Goal: Task Accomplishment & Management: Use online tool/utility

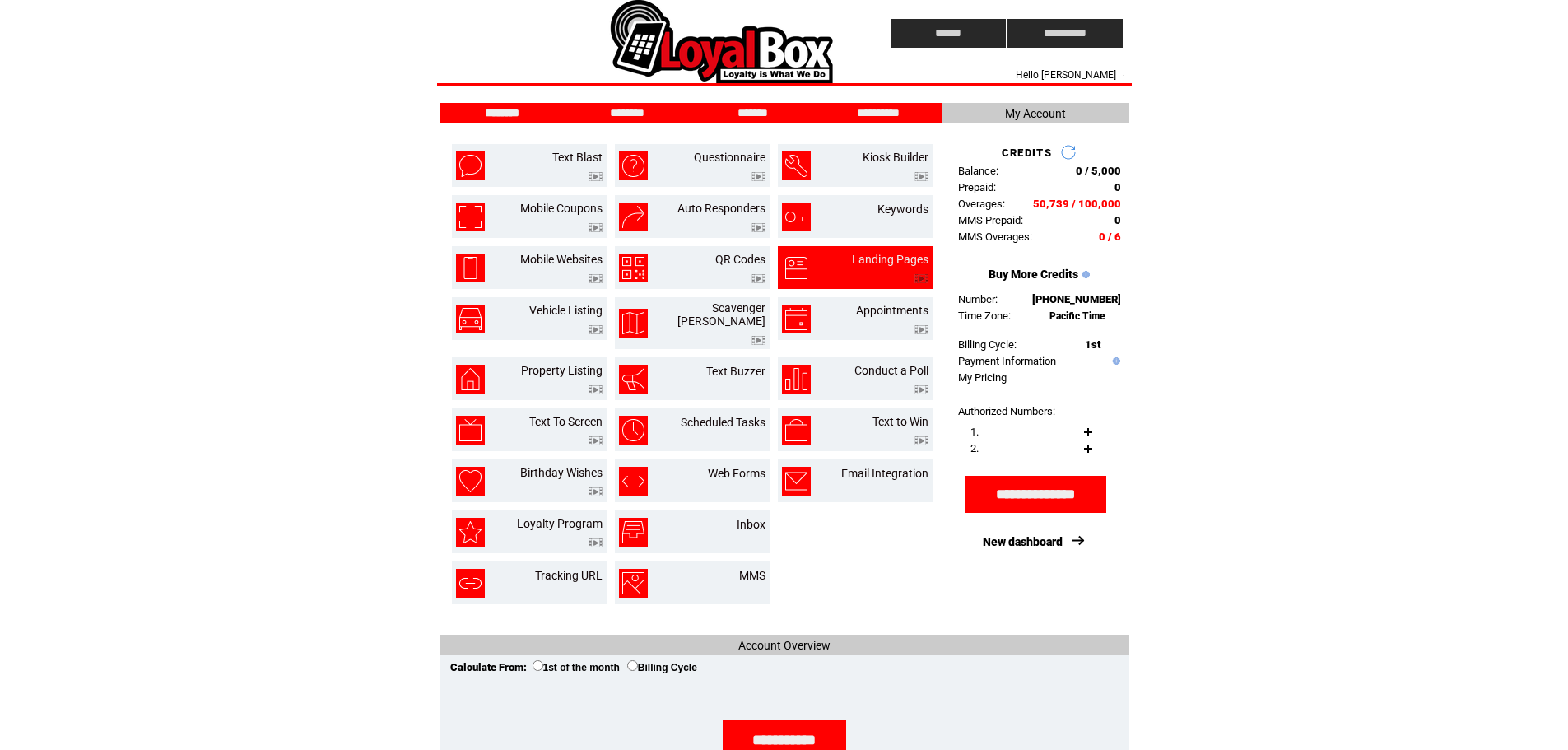
click at [886, 269] on td at bounding box center [890, 274] width 77 height 18
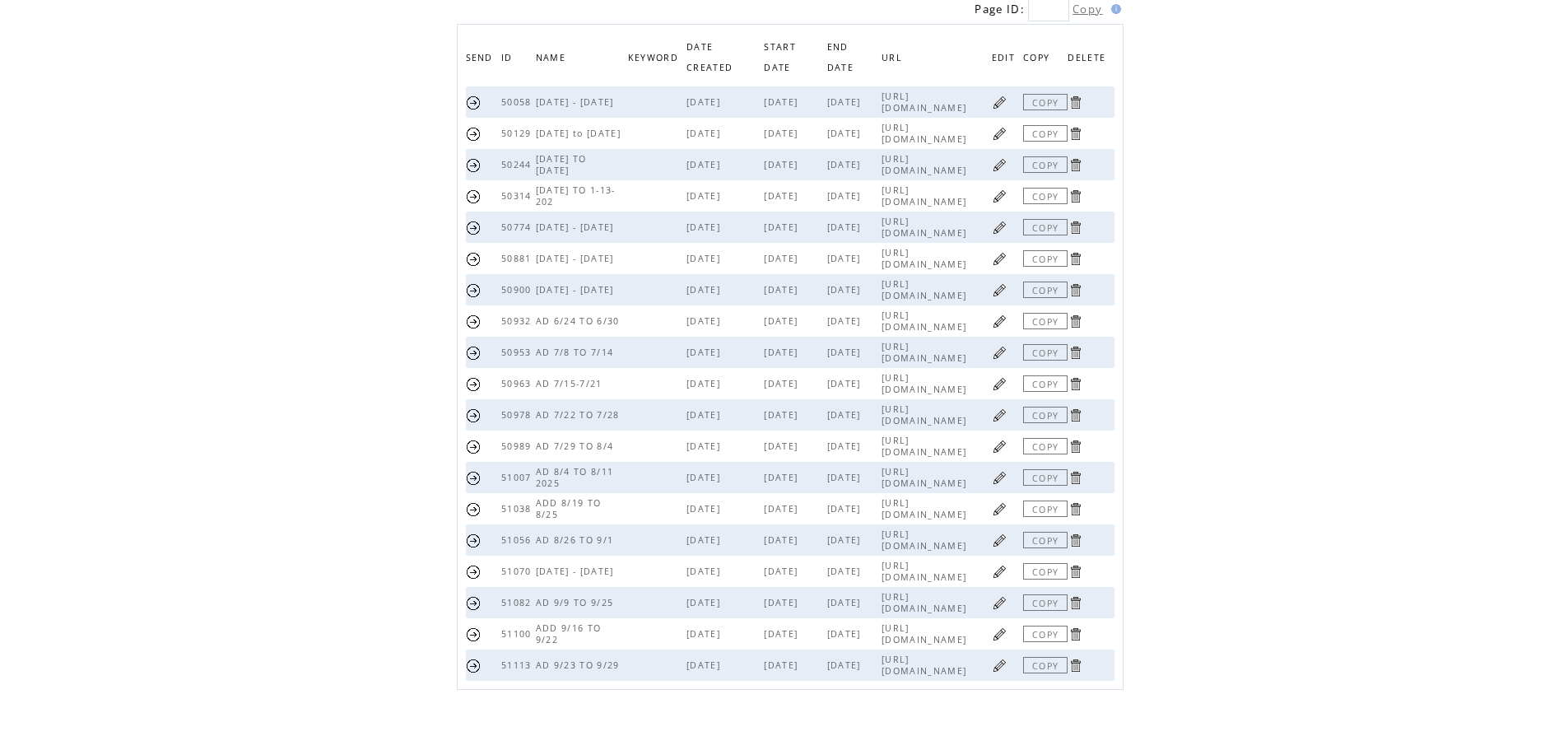
scroll to position [199, 0]
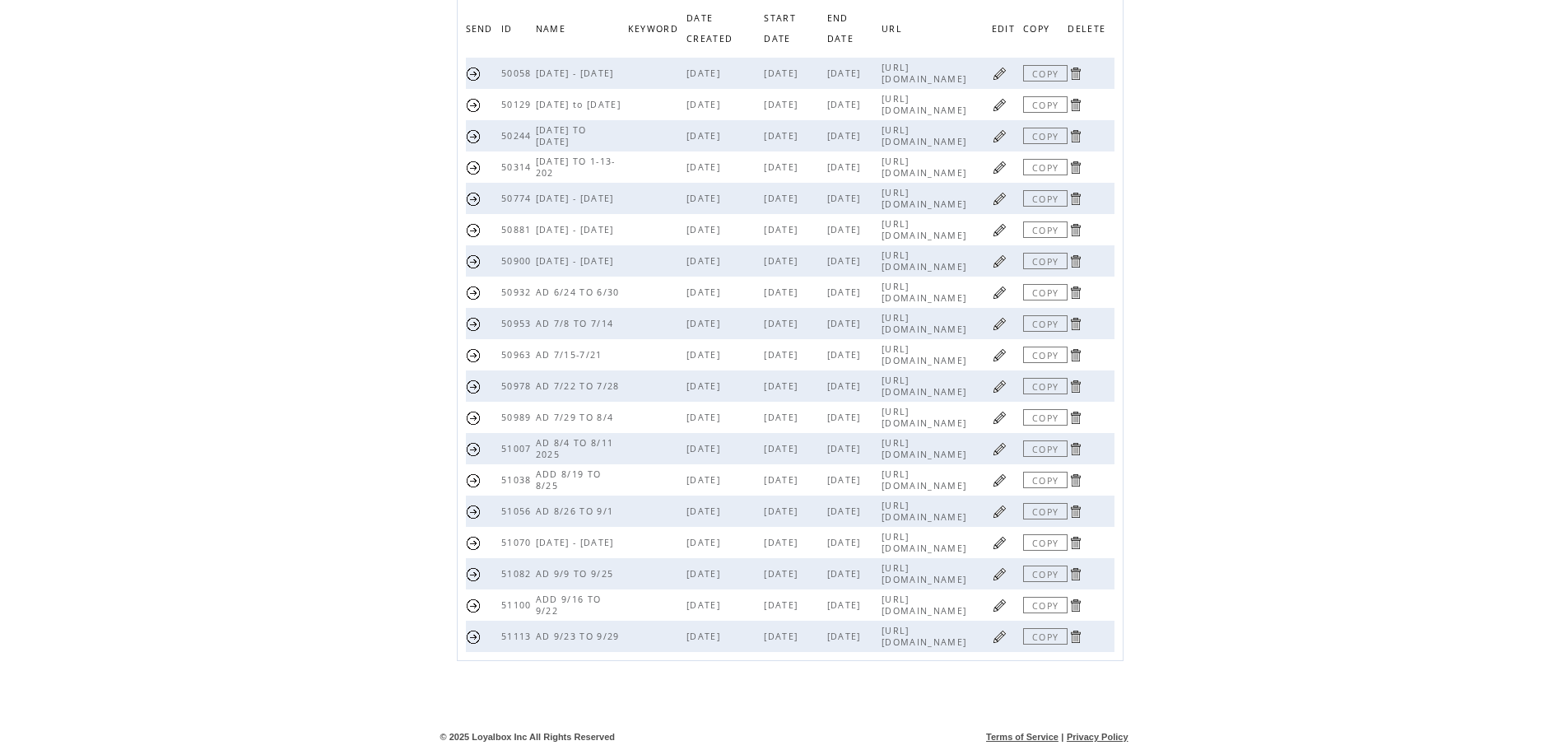
click at [994, 639] on link at bounding box center [999, 636] width 16 height 16
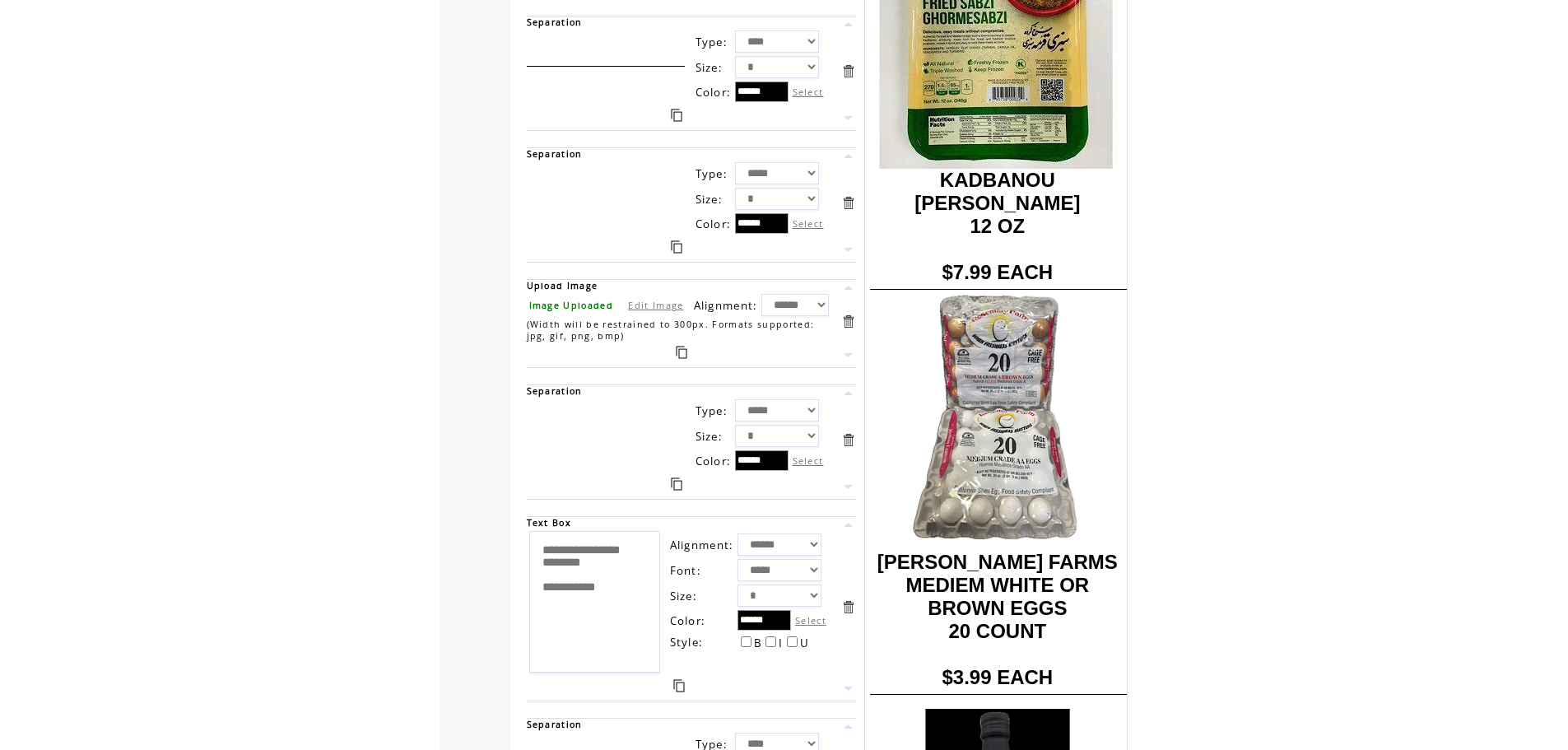
scroll to position [7877, 0]
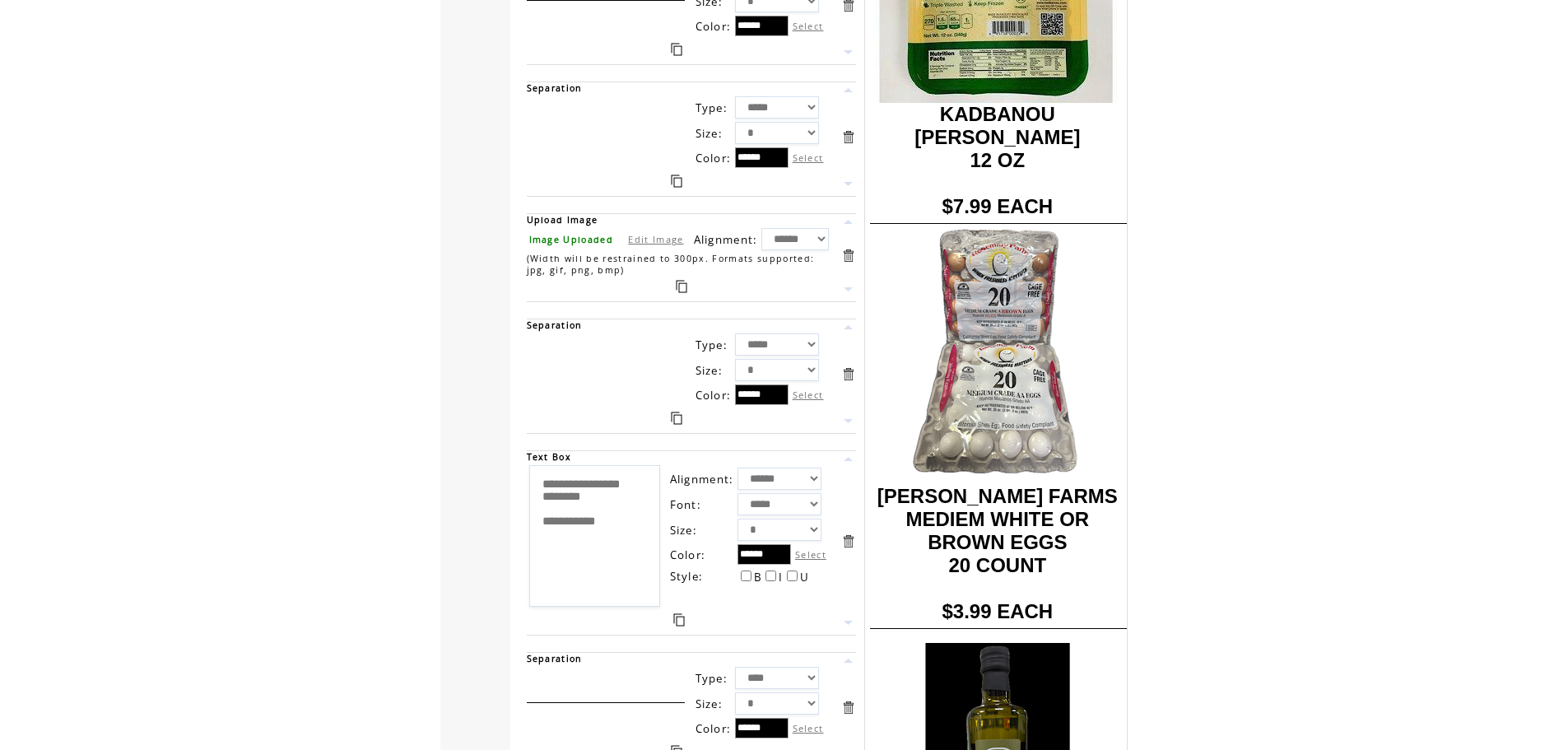
click at [641, 240] on link "Edit Image" at bounding box center [656, 238] width 55 height 12
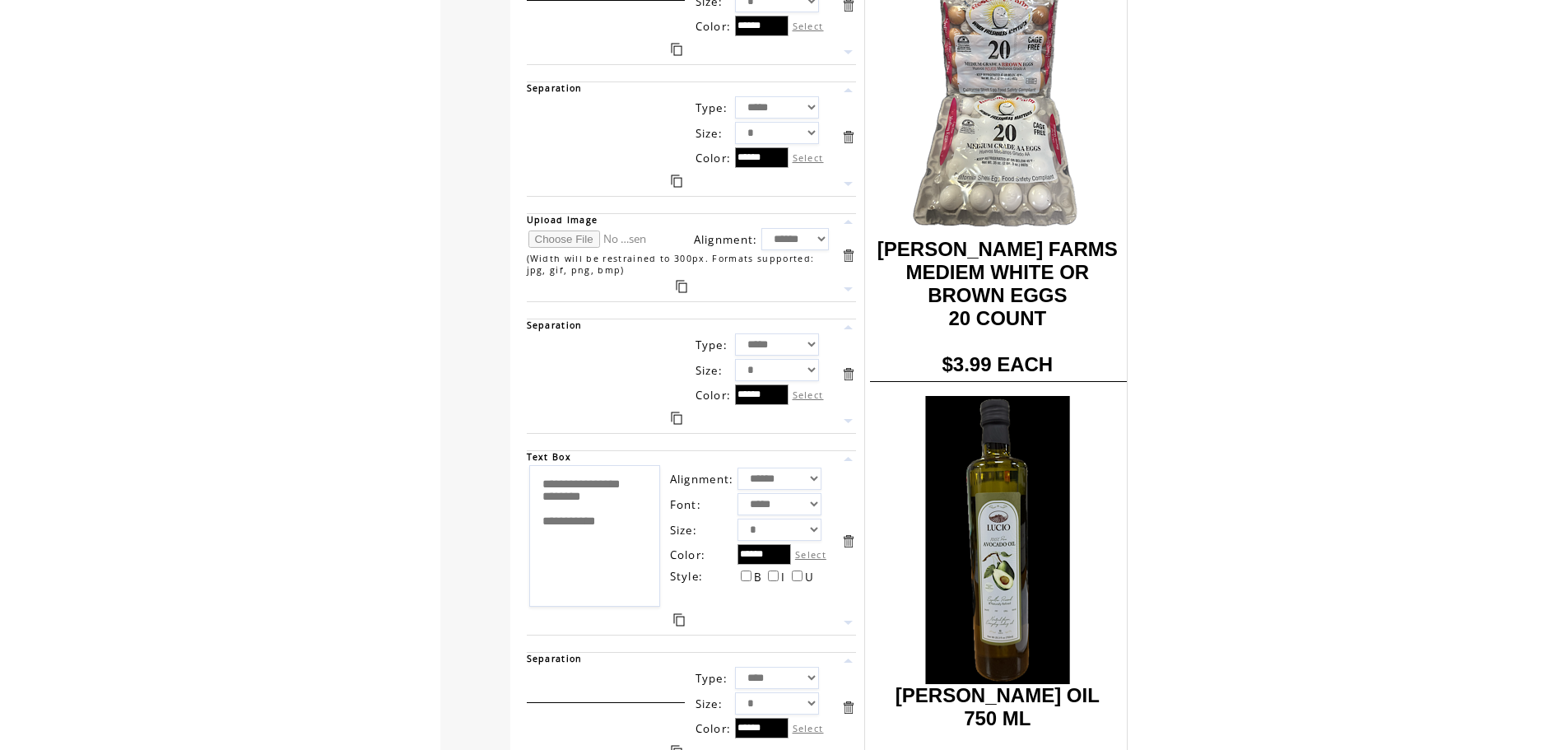
click at [590, 238] on input "file" at bounding box center [591, 239] width 124 height 18
type input "**********"
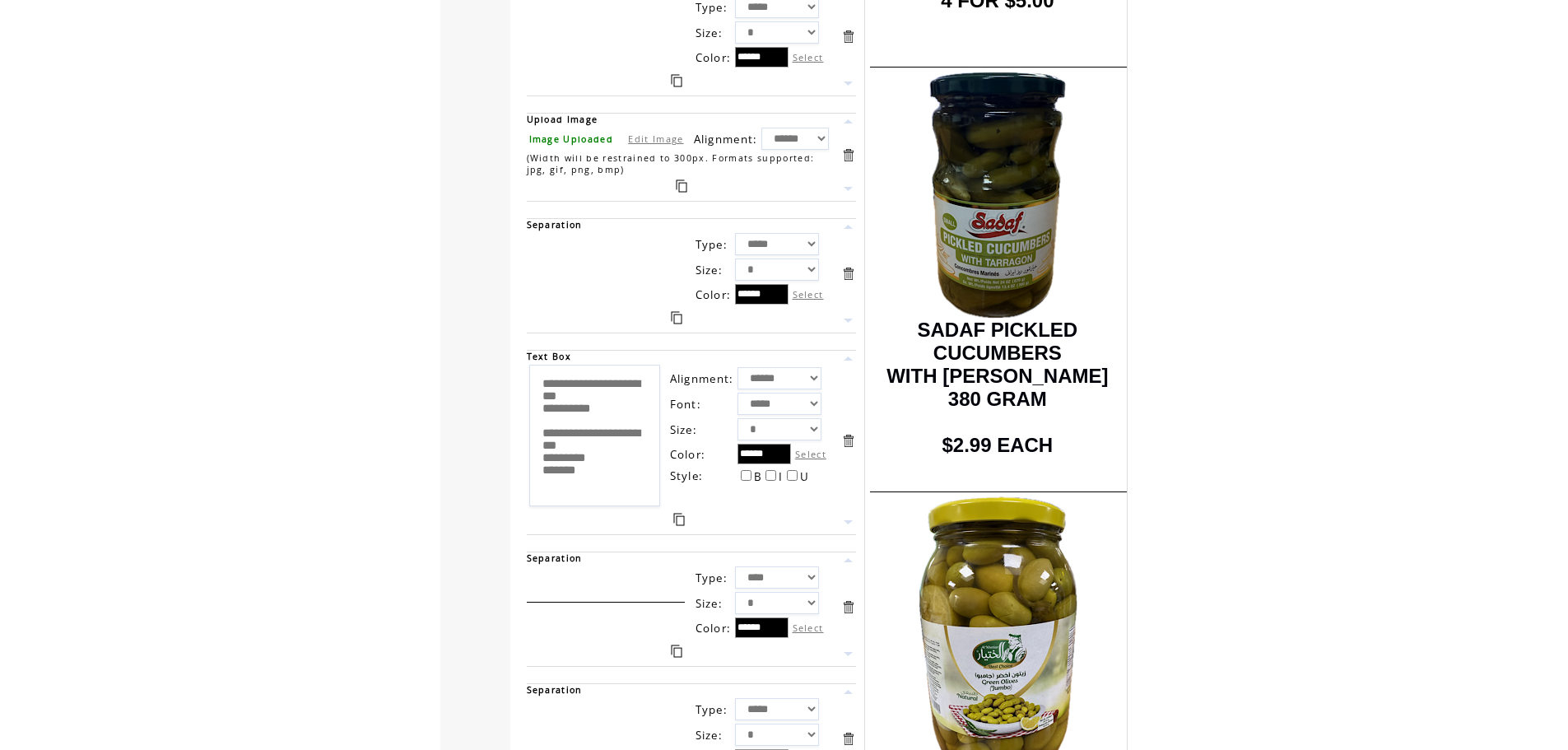
scroll to position [9358, 0]
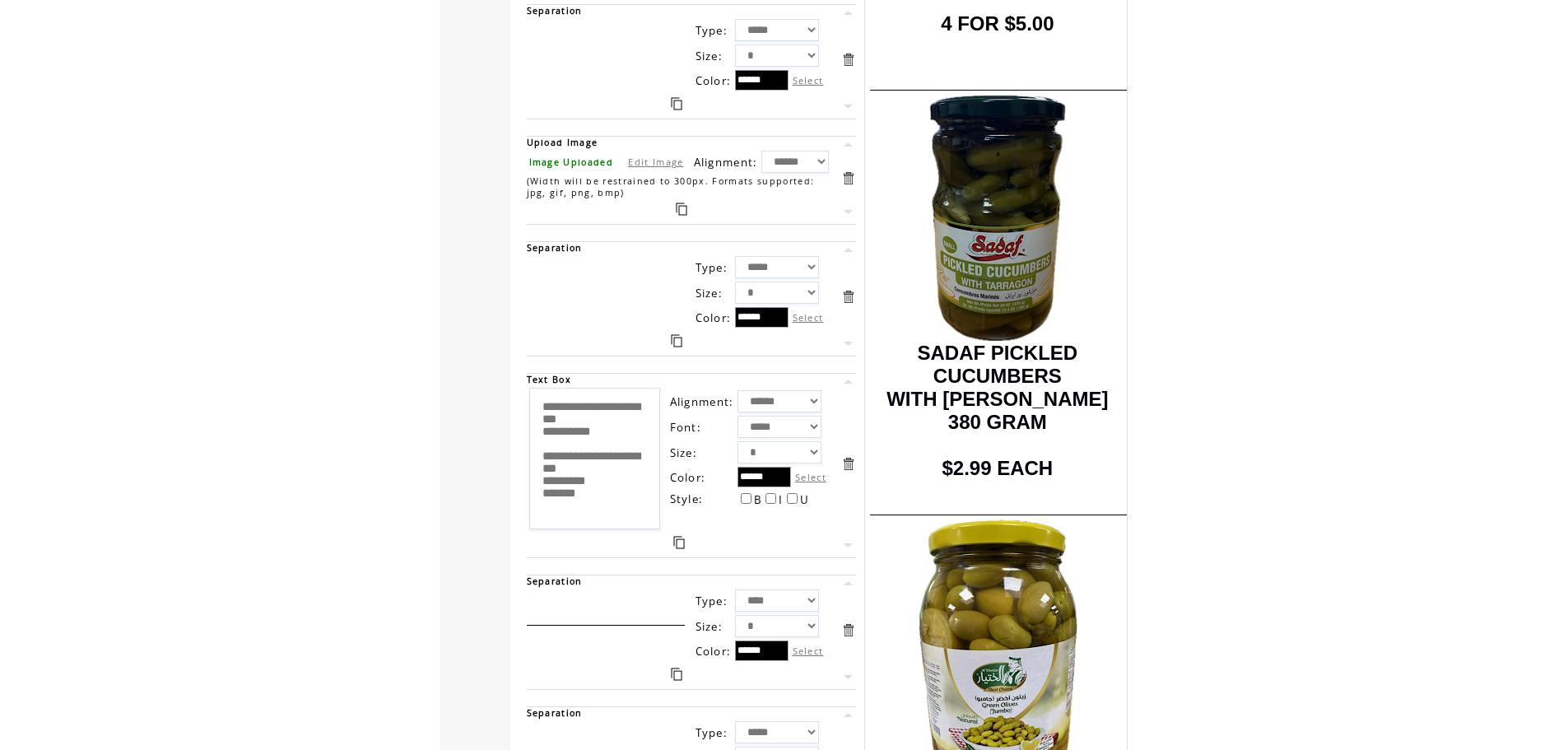
click at [642, 160] on link "Edit Image" at bounding box center [656, 161] width 55 height 12
click at [640, 160] on link "Edit Image" at bounding box center [656, 161] width 55 height 12
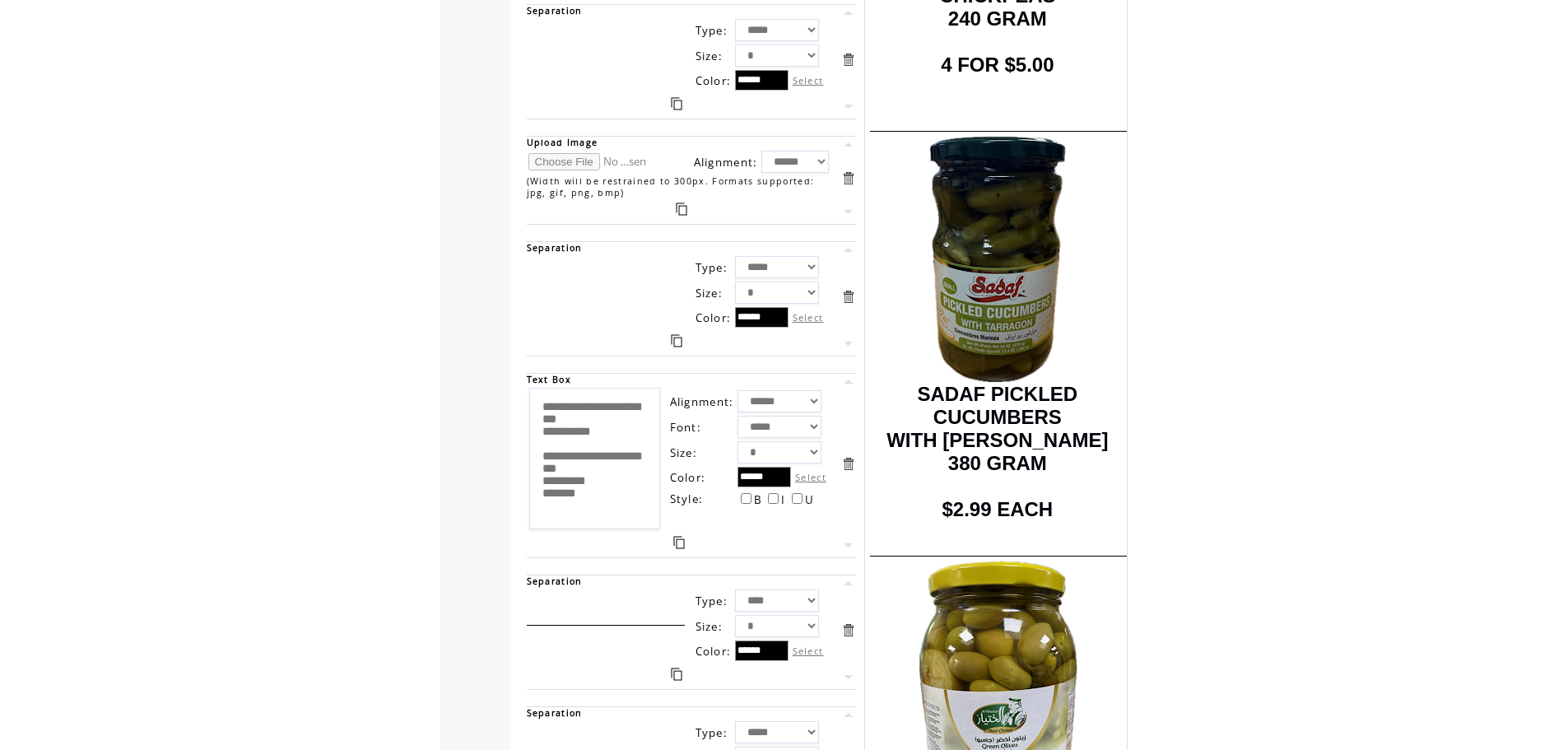
click at [575, 161] on input "file" at bounding box center [591, 161] width 124 height 18
type input "**********"
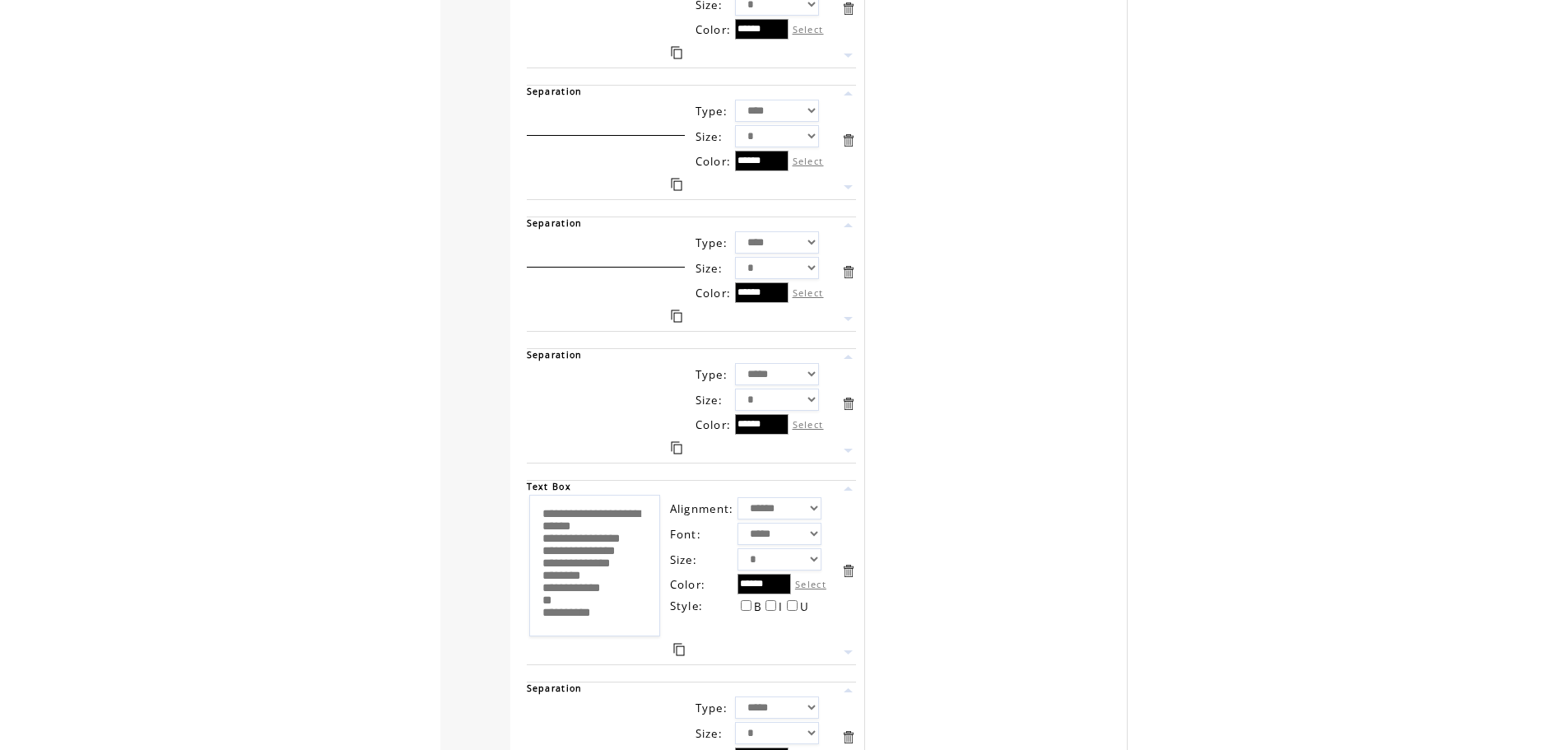
scroll to position [18995, 0]
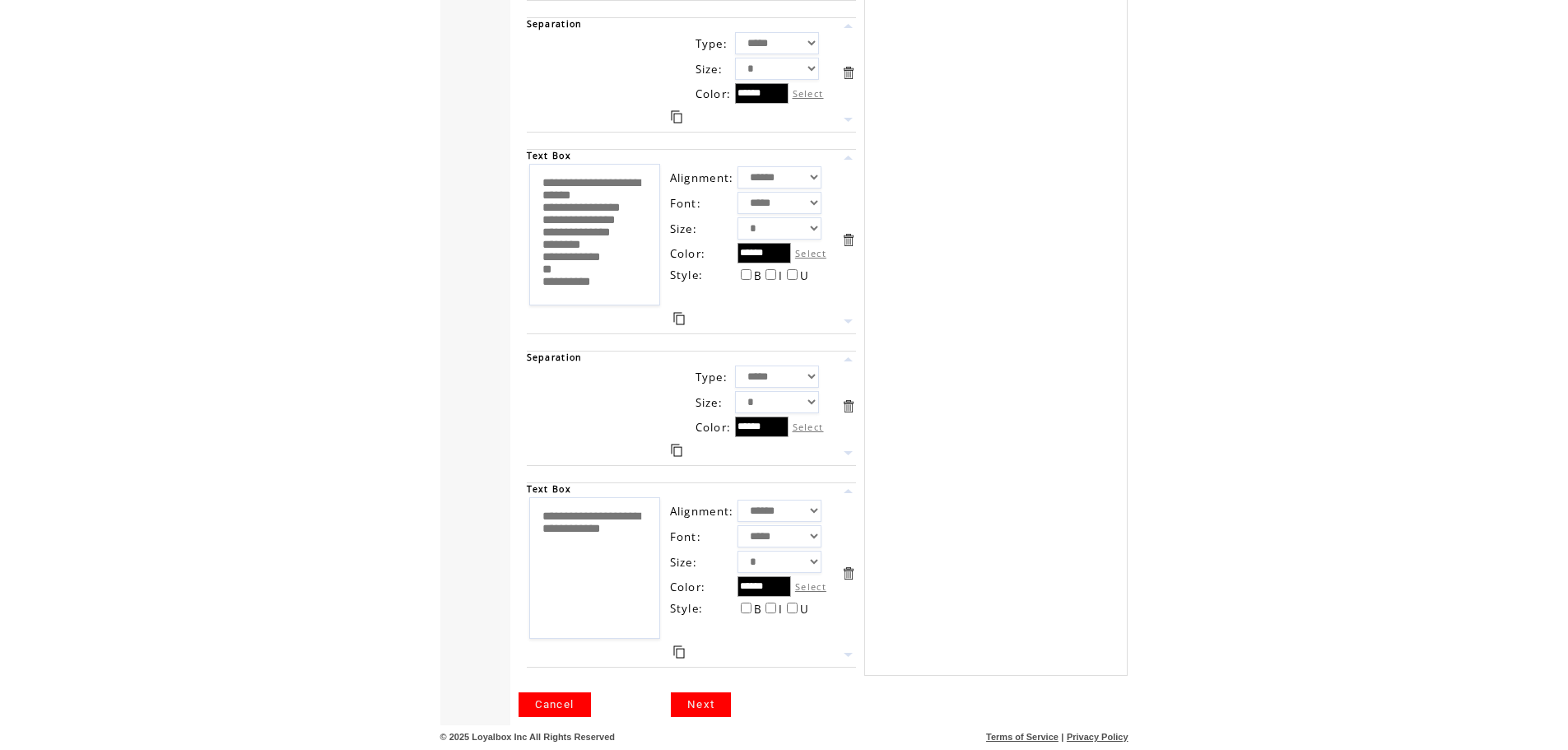
click at [711, 704] on link "Next" at bounding box center [700, 704] width 60 height 25
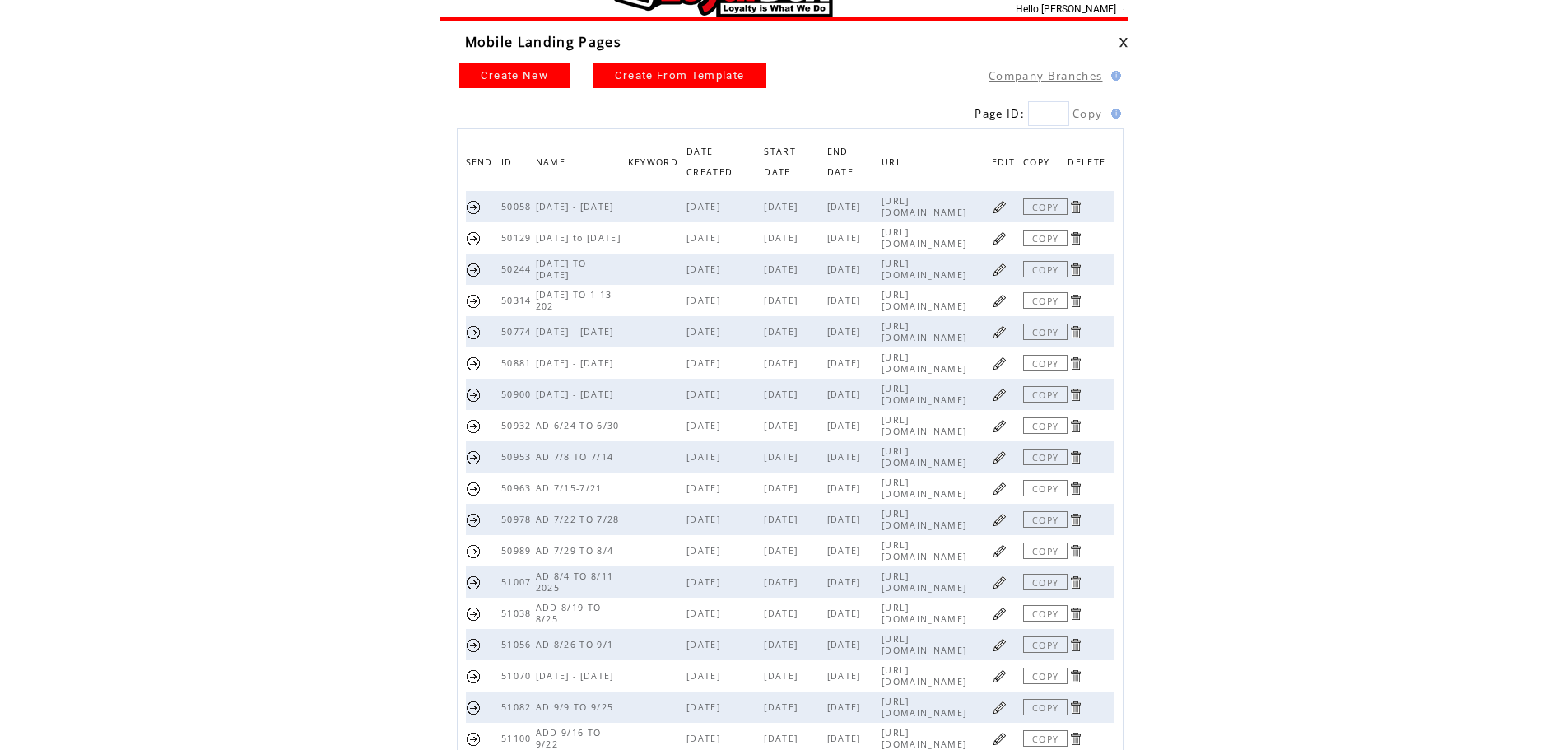
scroll to position [199, 0]
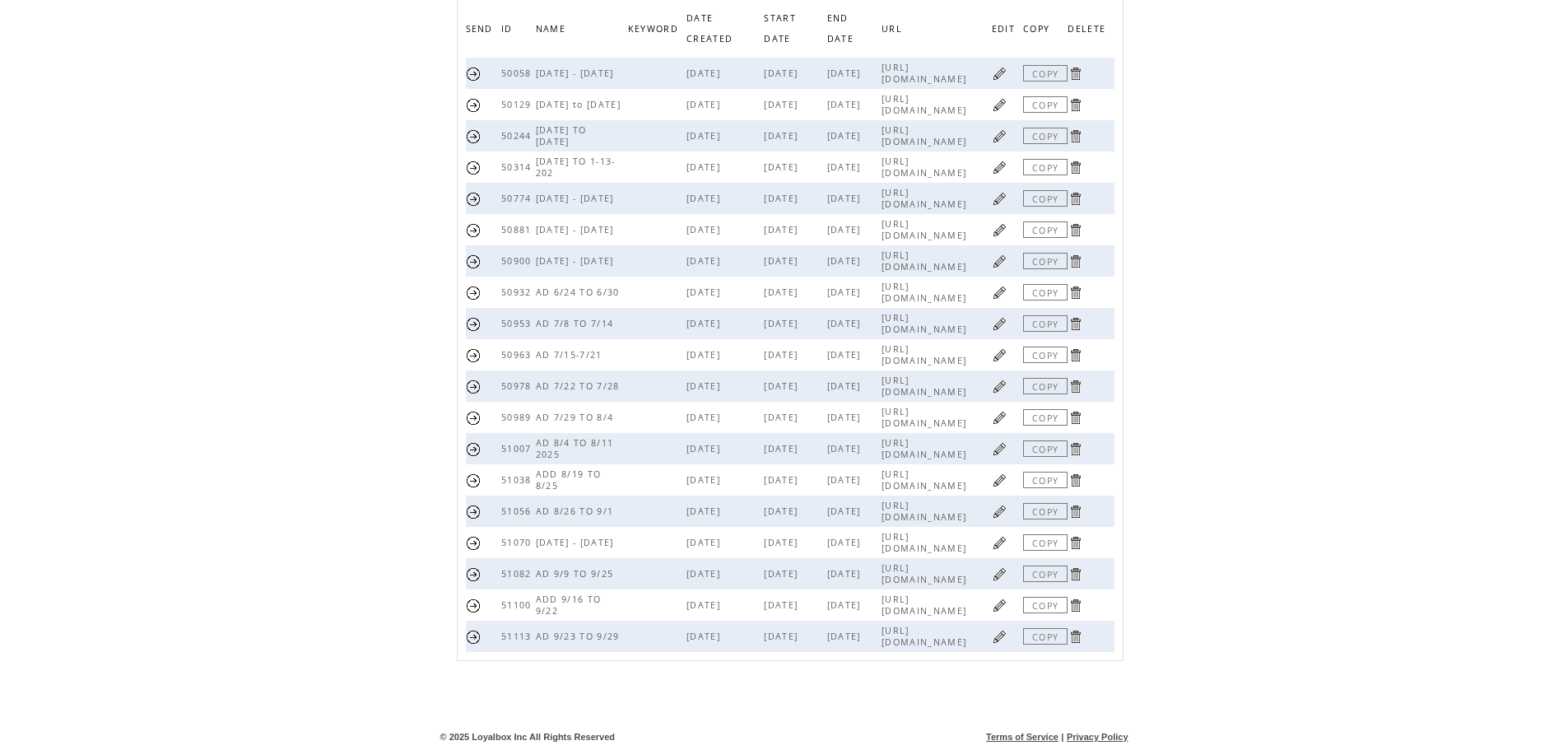
click at [1000, 639] on link at bounding box center [999, 636] width 16 height 16
click at [1000, 638] on link at bounding box center [999, 636] width 16 height 16
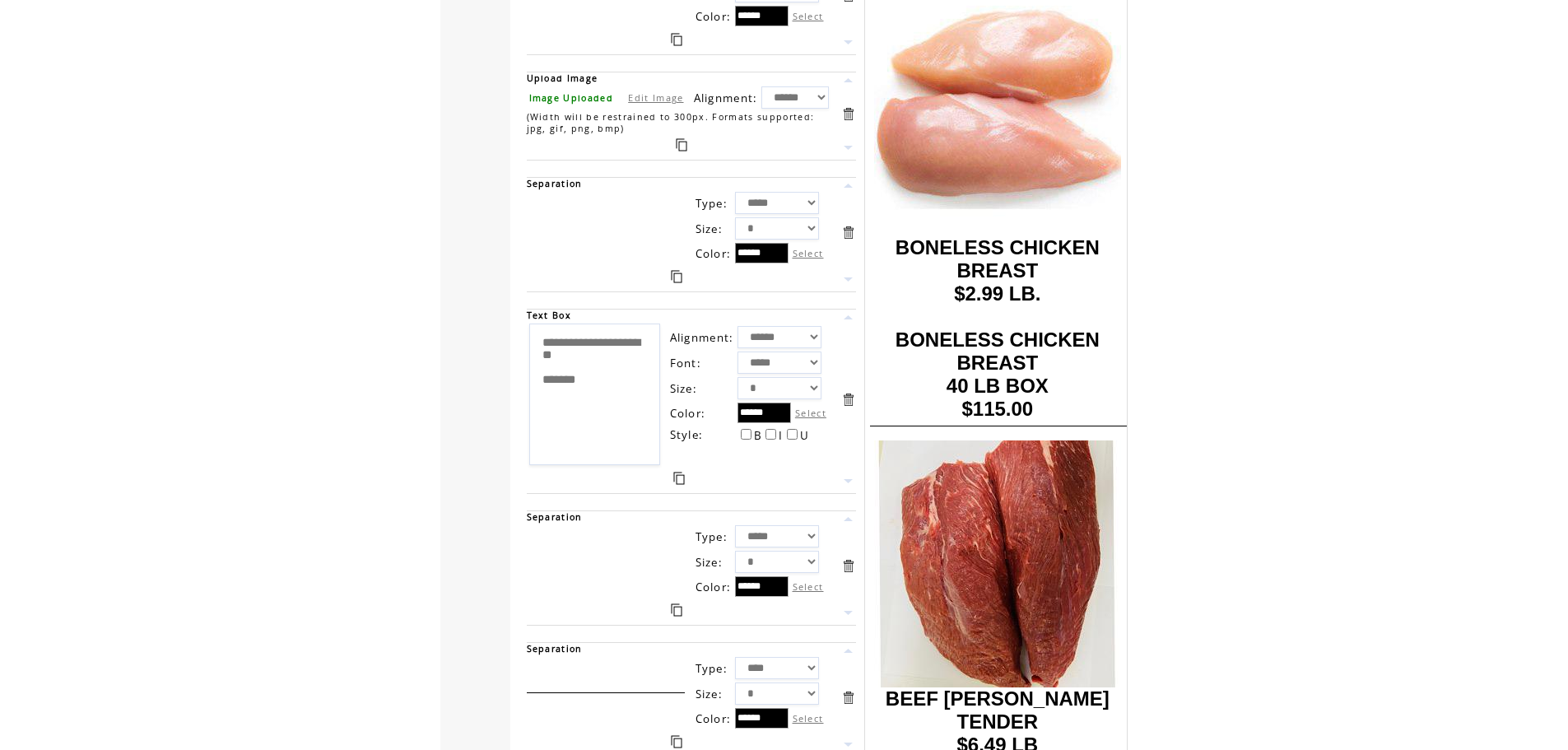
scroll to position [5501, 0]
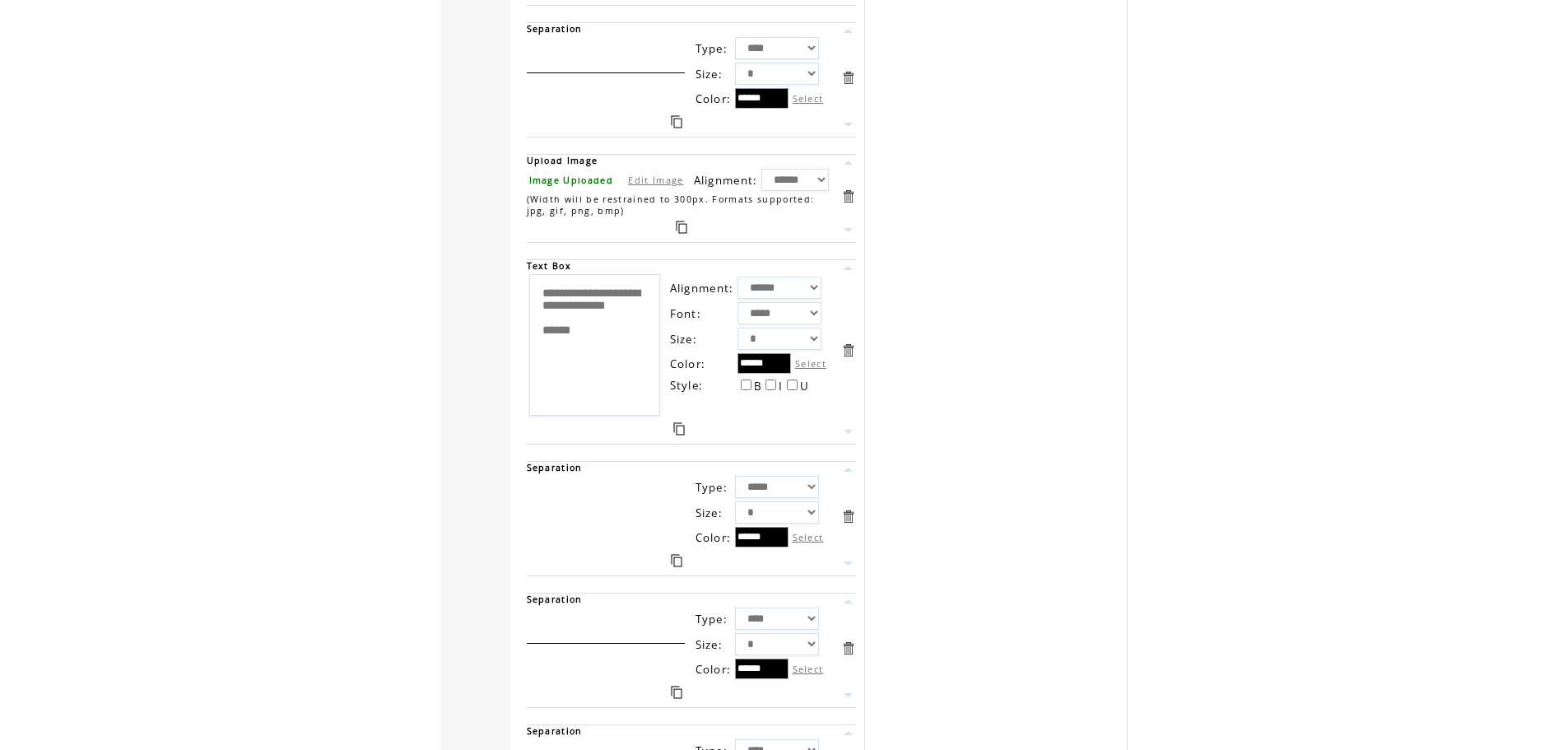
scroll to position [18995, 0]
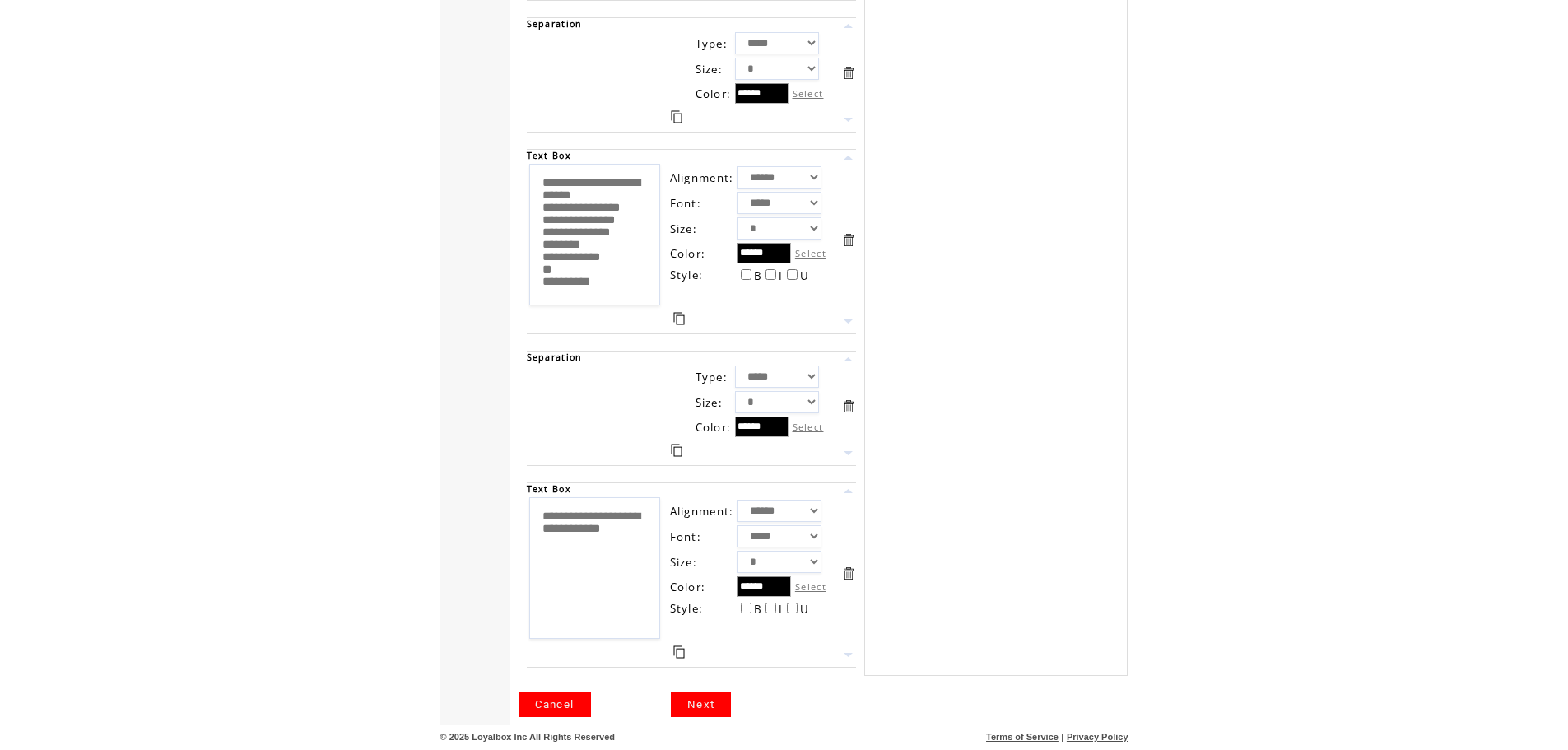
click at [712, 712] on link "Next" at bounding box center [700, 704] width 60 height 25
